Goal: Find specific page/section: Find specific page/section

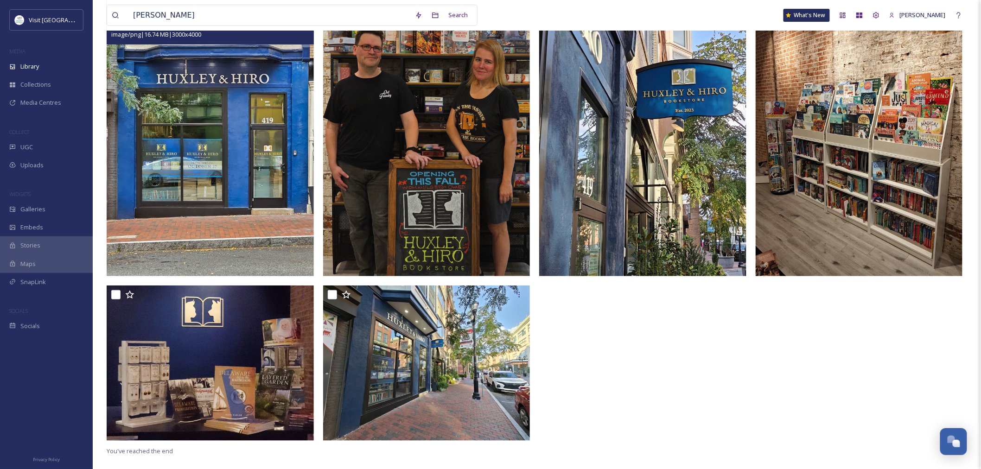
scroll to position [1435, 0]
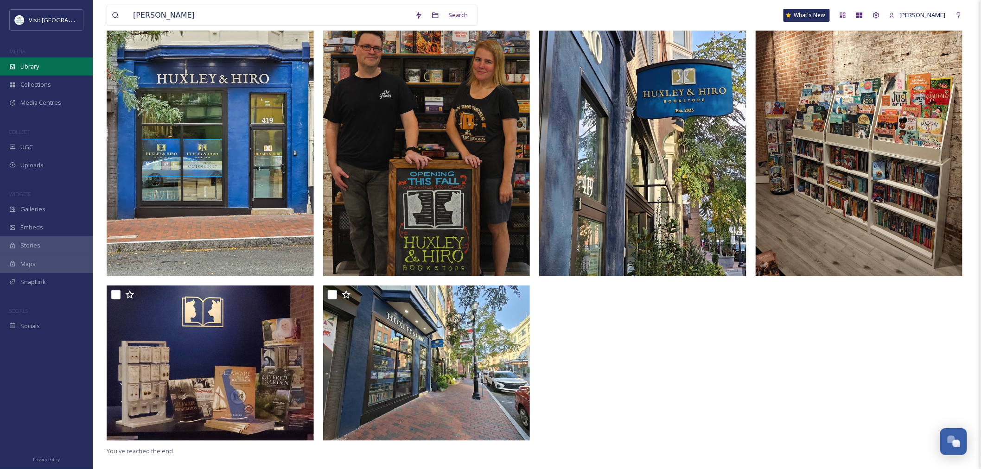
click at [28, 62] on span "Library" at bounding box center [29, 66] width 19 height 9
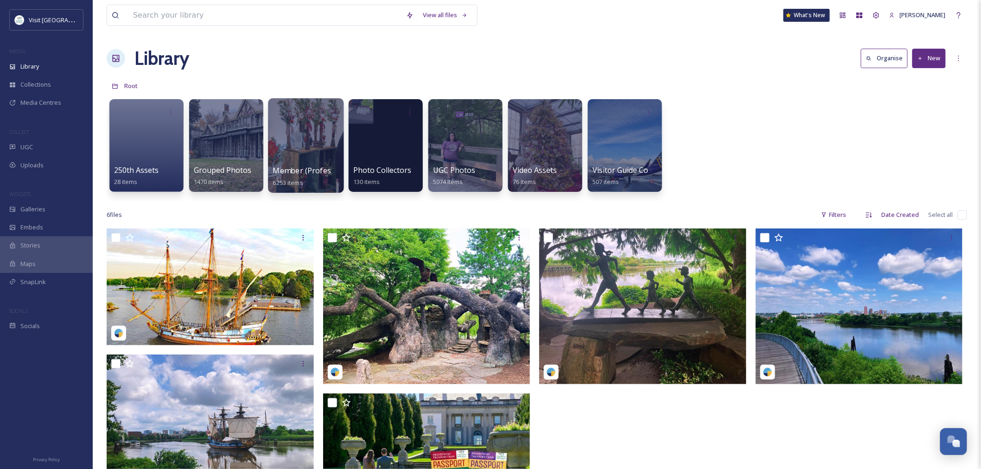
click at [275, 159] on div at bounding box center [306, 145] width 76 height 95
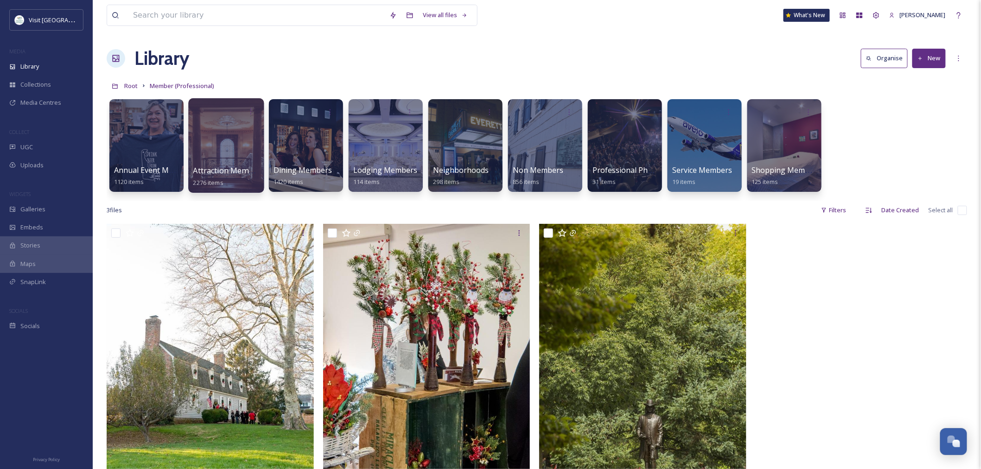
click at [223, 154] on div at bounding box center [226, 145] width 76 height 95
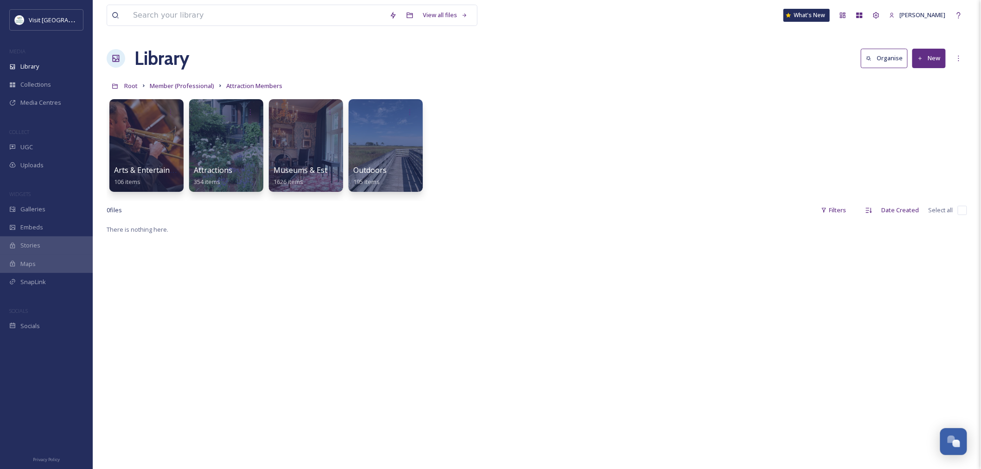
click at [229, 162] on div at bounding box center [226, 145] width 74 height 93
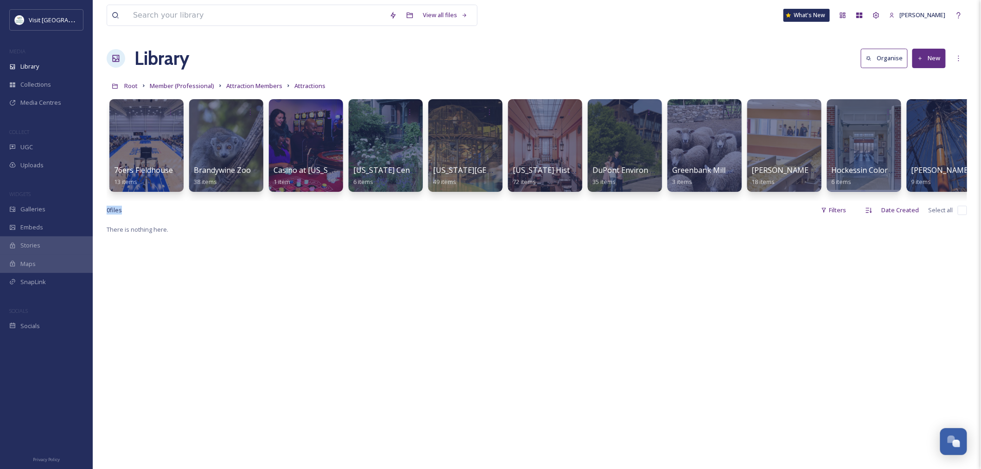
drag, startPoint x: 283, startPoint y: 209, endPoint x: 378, endPoint y: 208, distance: 94.6
click at [378, 208] on div "View all files What's New [PERSON_NAME] Library Organise New Root Member (Profe…" at bounding box center [537, 346] width 888 height 693
click at [257, 84] on span "Attraction Members" at bounding box center [254, 86] width 56 height 8
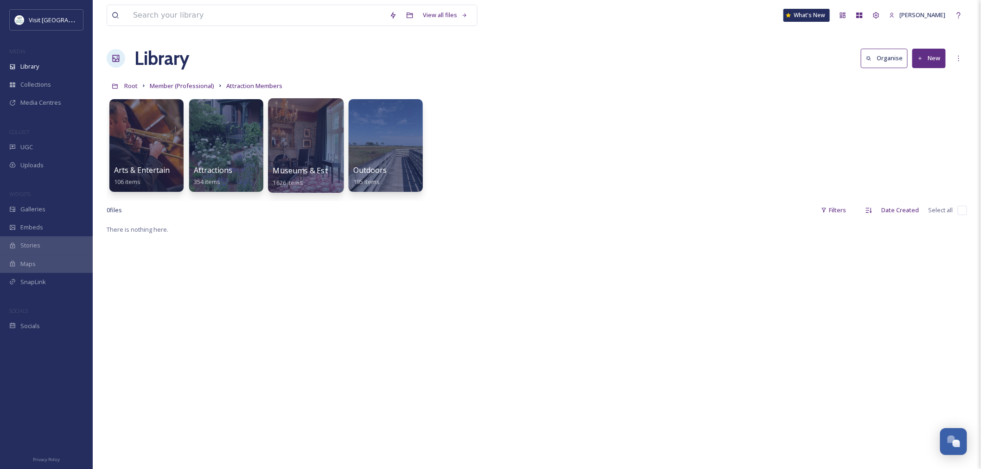
click at [318, 140] on div at bounding box center [306, 145] width 76 height 95
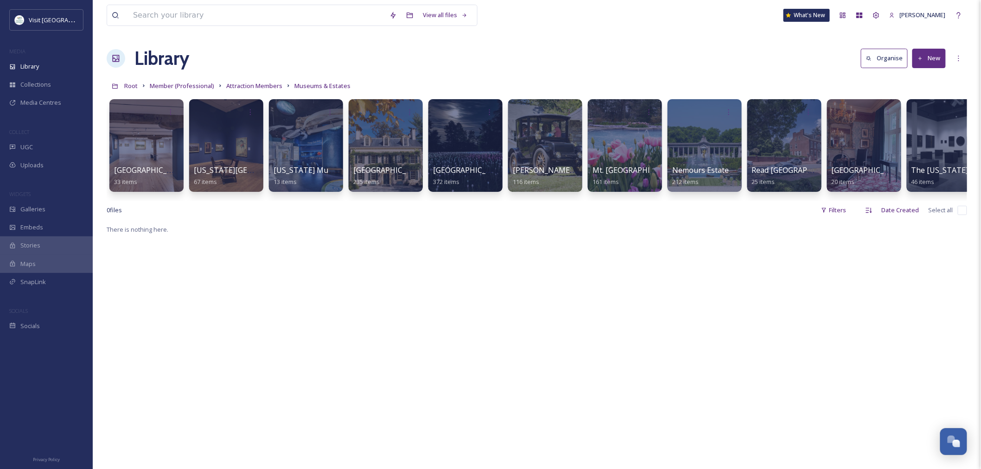
scroll to position [0, 95]
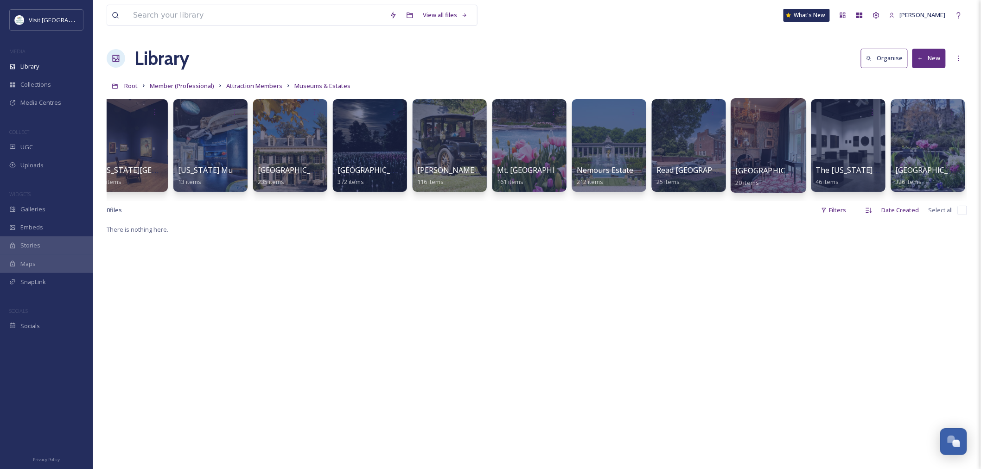
click at [793, 154] on div at bounding box center [769, 145] width 76 height 95
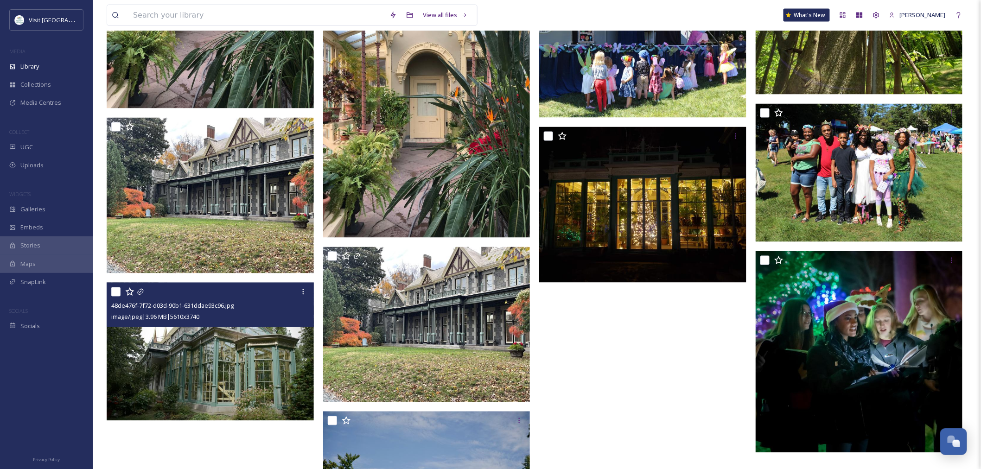
scroll to position [652, 0]
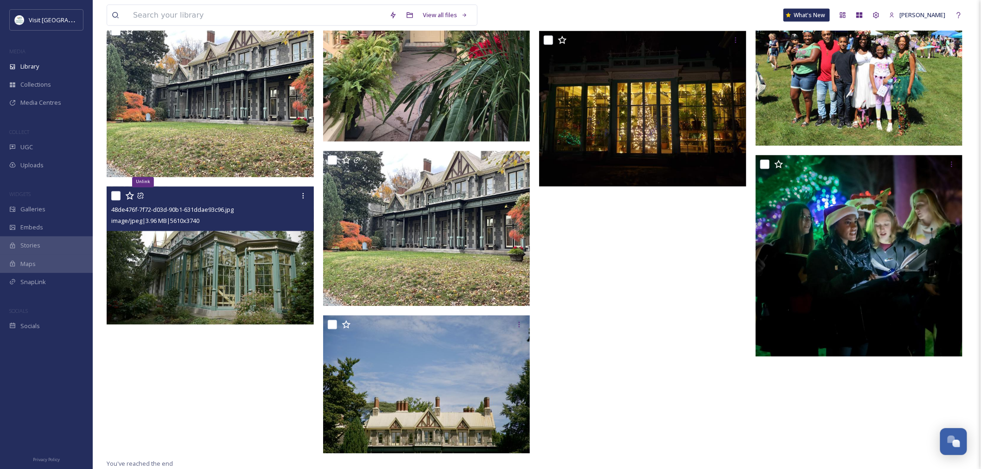
click at [117, 193] on input "checkbox" at bounding box center [115, 195] width 9 height 9
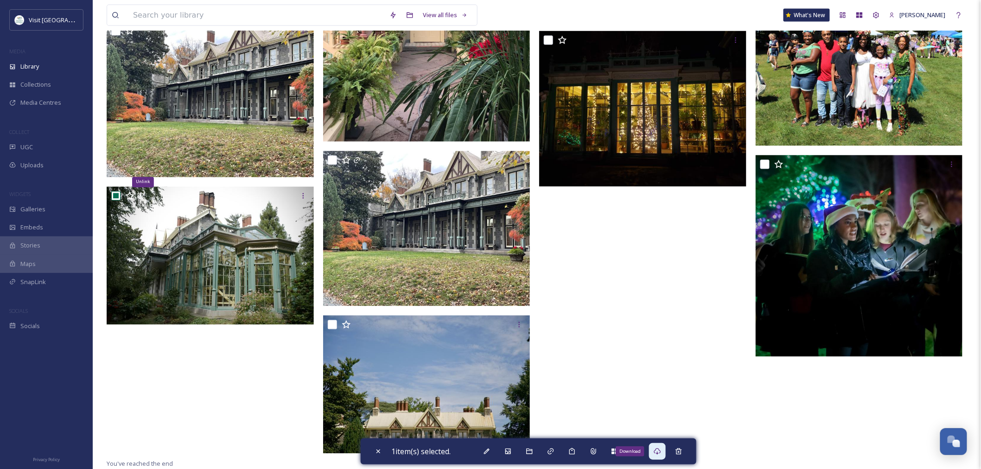
click at [659, 451] on icon at bounding box center [657, 451] width 7 height 7
click at [633, 255] on div at bounding box center [645, 15] width 212 height 887
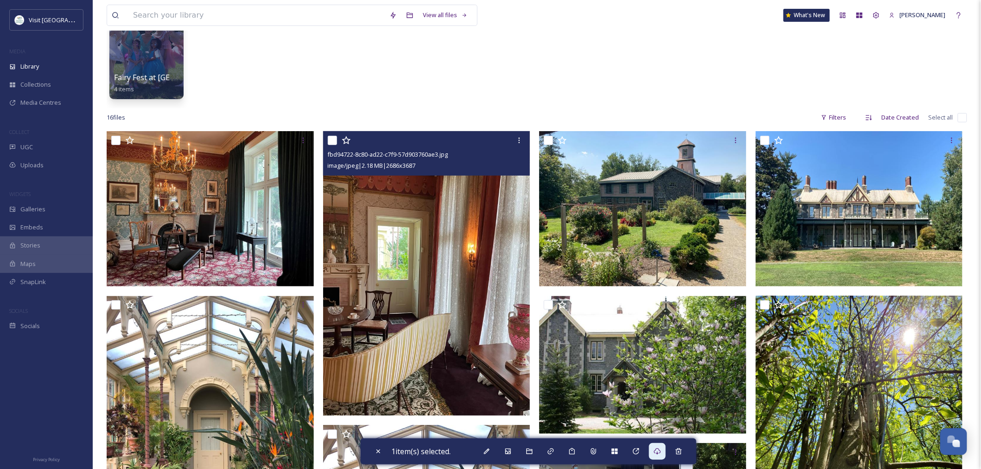
scroll to position [0, 0]
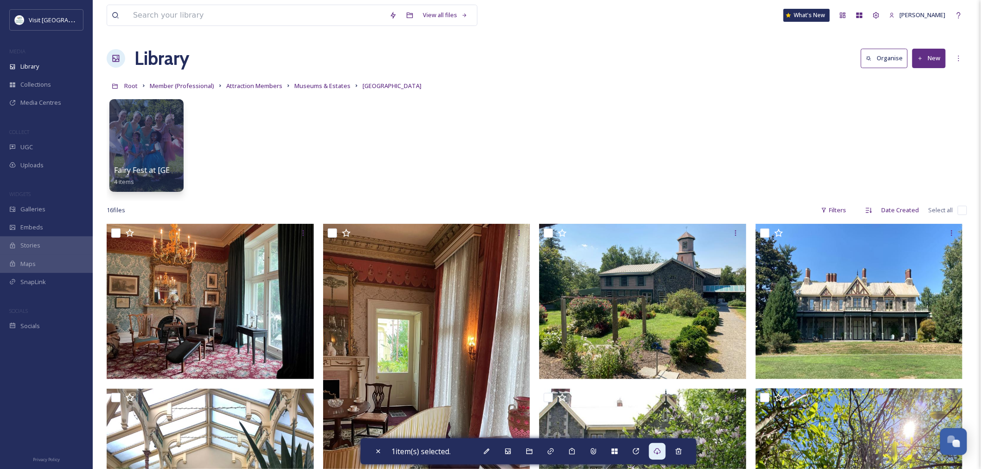
click at [222, 163] on div "Fairy Fest at [GEOGRAPHIC_DATA] 4 items" at bounding box center [537, 148] width 860 height 107
click at [373, 444] on div "Close" at bounding box center [378, 451] width 17 height 17
checkbox input "false"
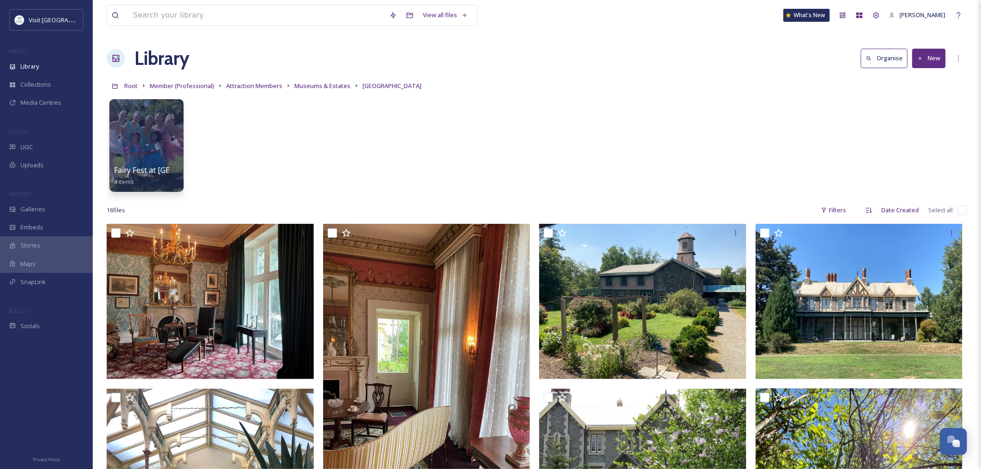
click at [253, 130] on div "Fairy Fest at [GEOGRAPHIC_DATA] 4 items" at bounding box center [537, 148] width 860 height 107
click at [158, 81] on link "Member (Professional)" at bounding box center [182, 85] width 64 height 11
